Goal: Find specific fact: Find specific fact

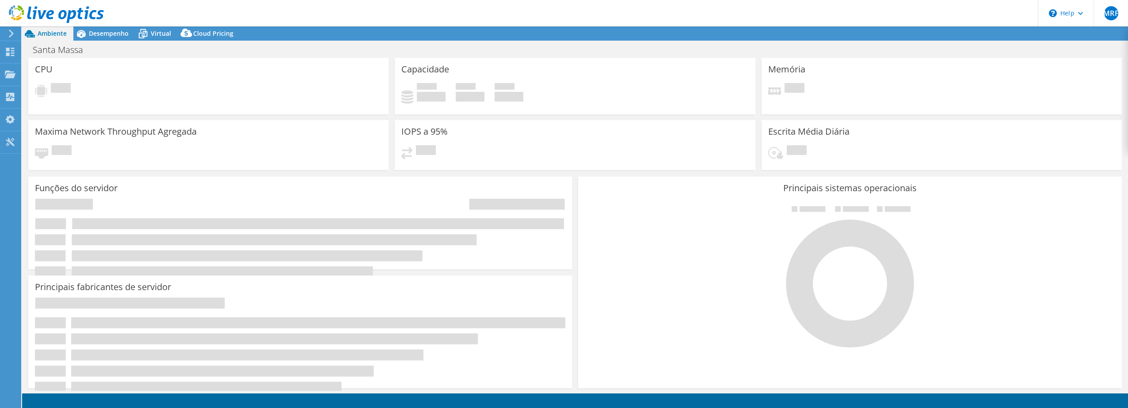
select select "SouthAmerica"
select select "BRL"
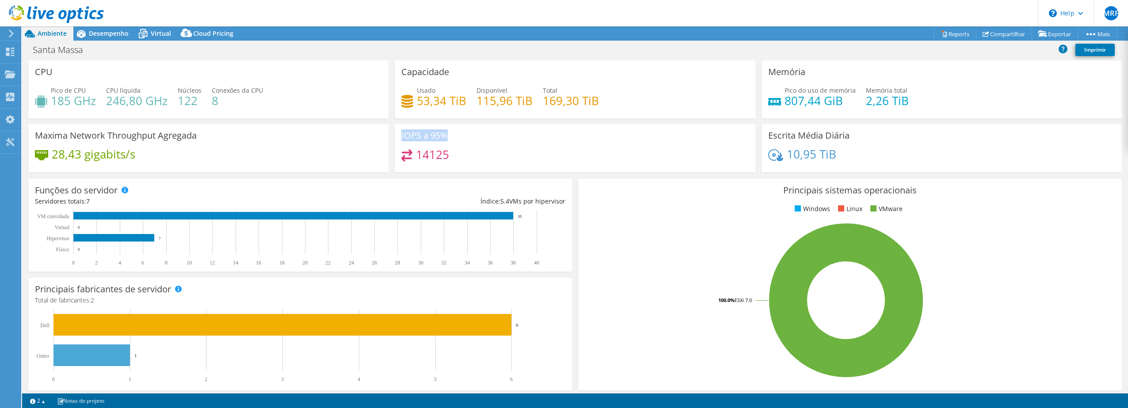
drag, startPoint x: 398, startPoint y: 134, endPoint x: 490, endPoint y: 151, distance: 94.3
click at [491, 150] on div "IOPS a 95% 14125" at bounding box center [575, 148] width 360 height 48
copy div "IOPS a 95% 14125"
